Goal: Obtain resource: Download file/media

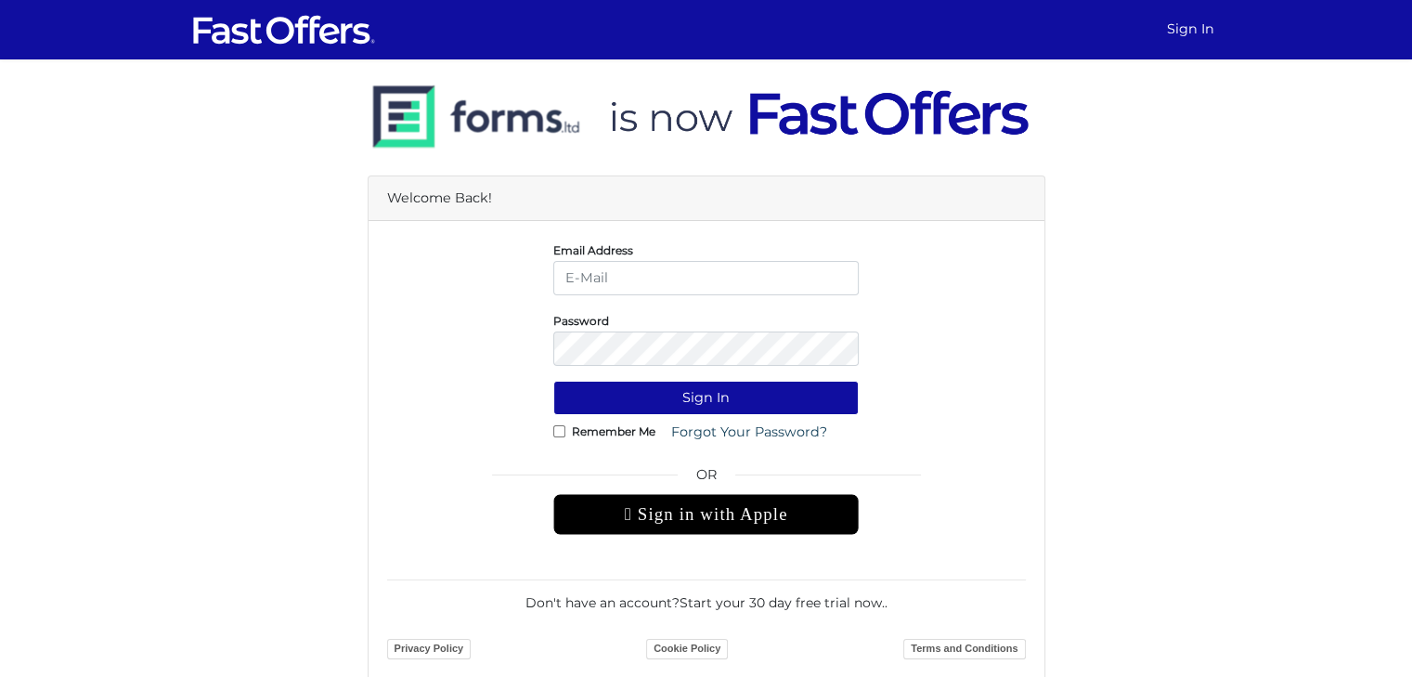
type input "homesbyshahin@gmail.com"
click at [581, 433] on label "Remember Me" at bounding box center [614, 431] width 84 height 5
click at [565, 437] on input "Remember Me" at bounding box center [559, 431] width 12 height 12
checkbox input "true"
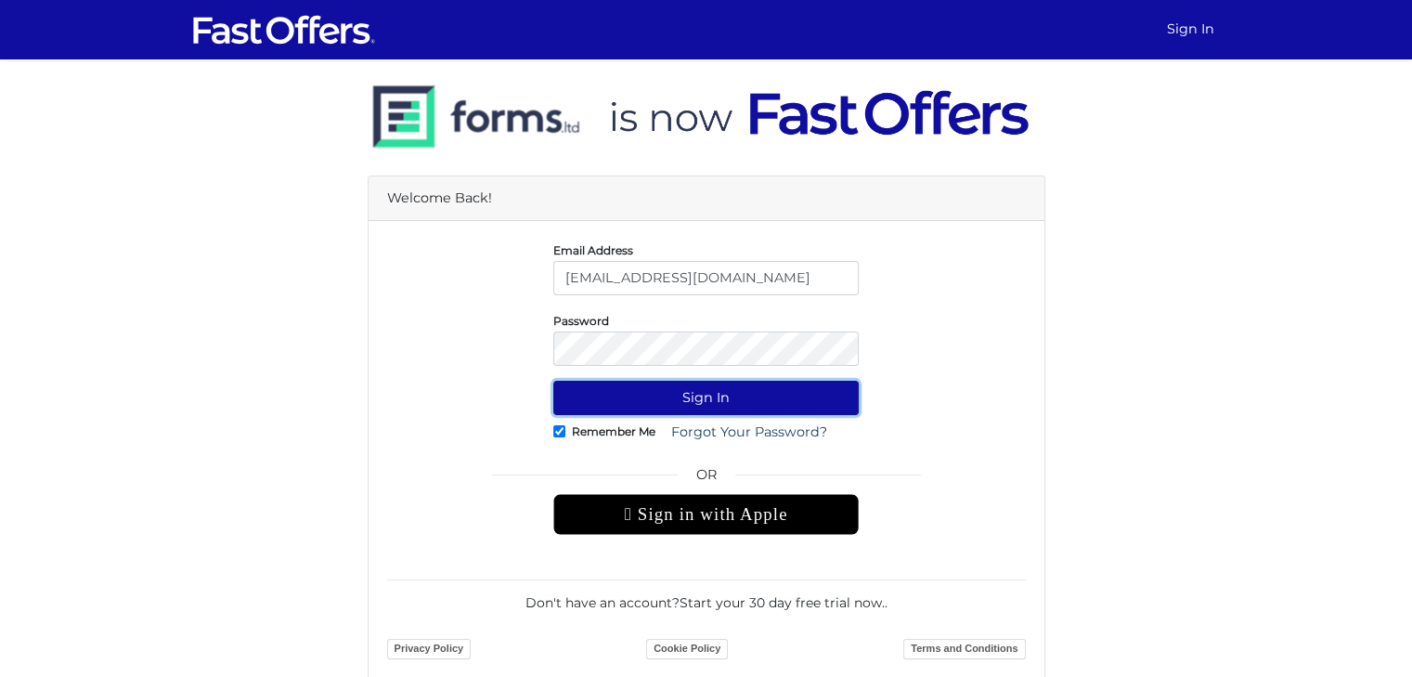
click at [682, 393] on button "Sign In" at bounding box center [705, 398] width 305 height 34
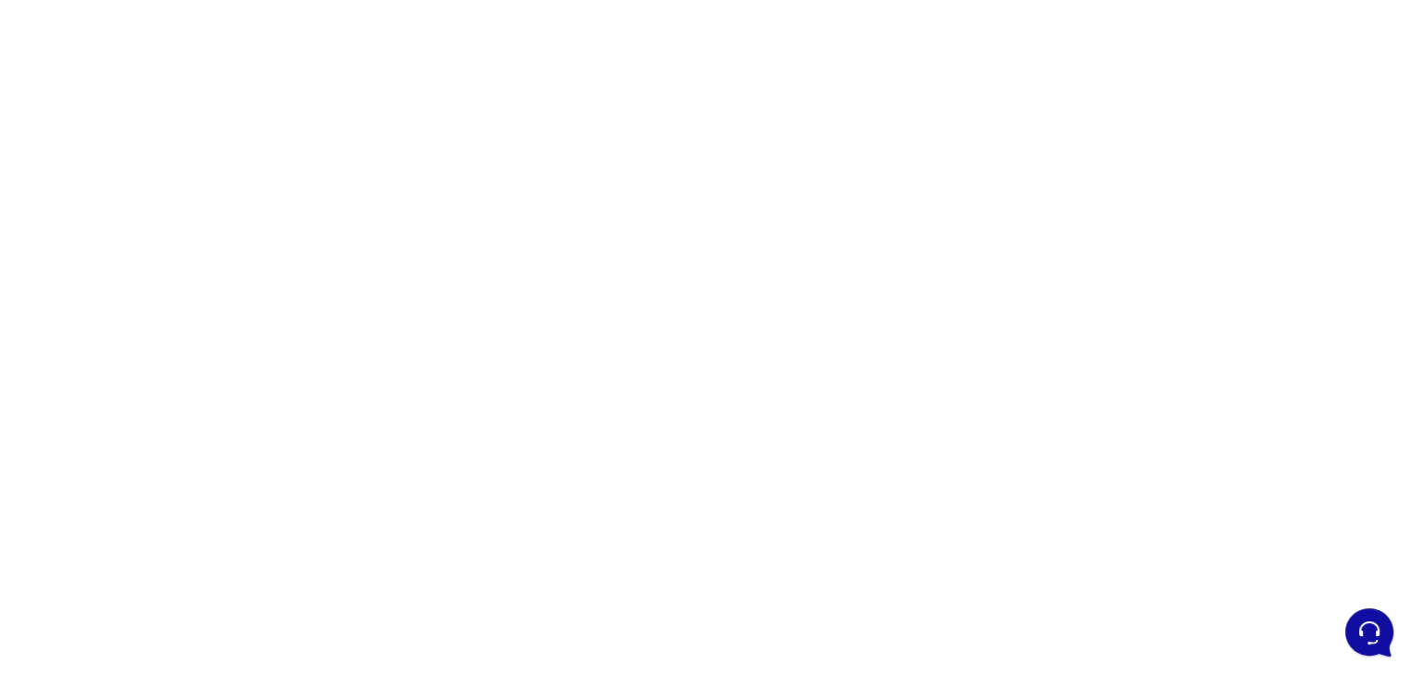
scroll to position [186, 0]
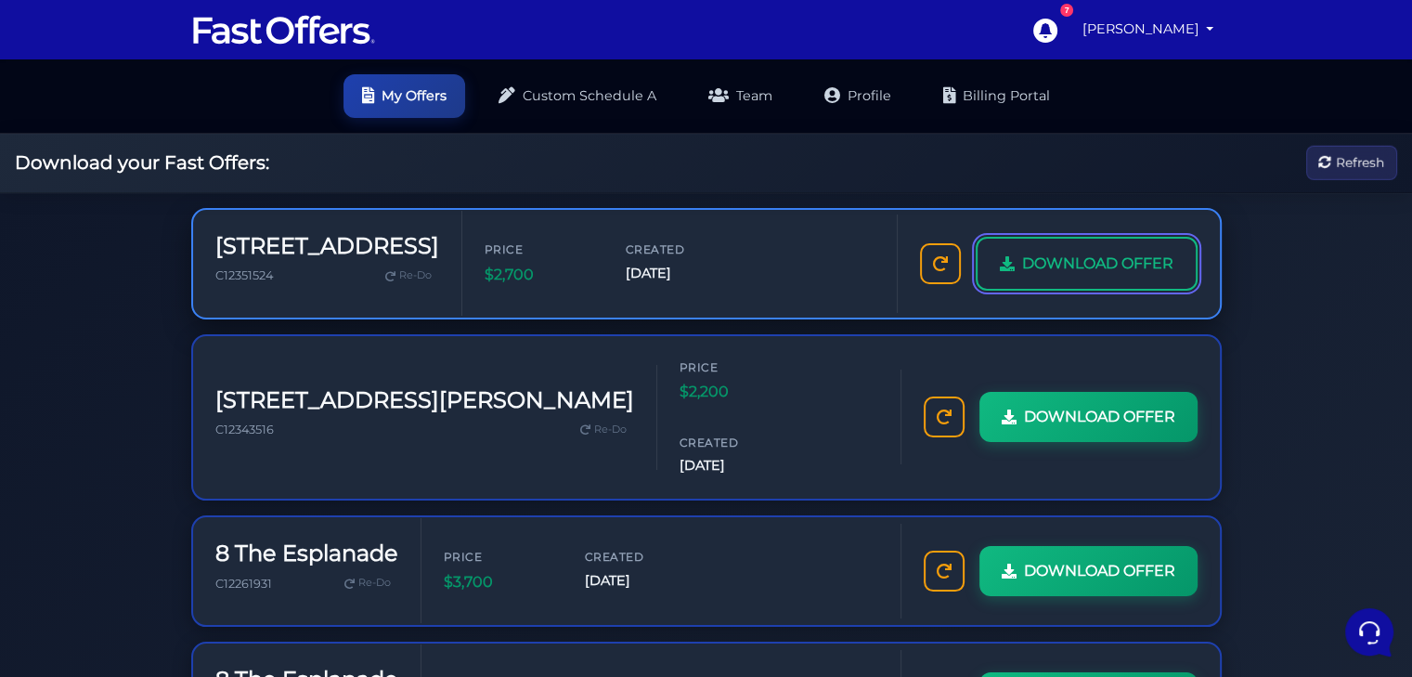
click at [1082, 274] on span "DOWNLOAD OFFER" at bounding box center [1097, 264] width 151 height 24
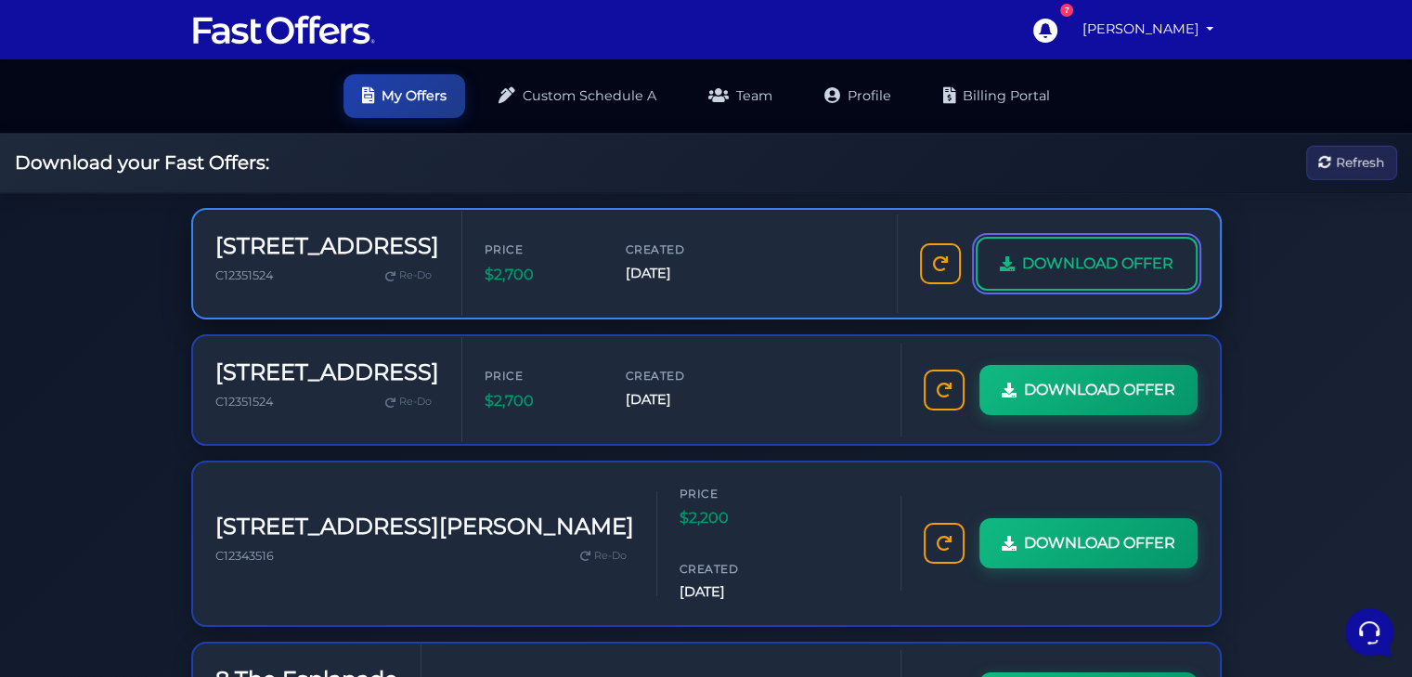
click at [1133, 269] on span "DOWNLOAD OFFER" at bounding box center [1097, 264] width 151 height 24
